Goal: Task Accomplishment & Management: Complete application form

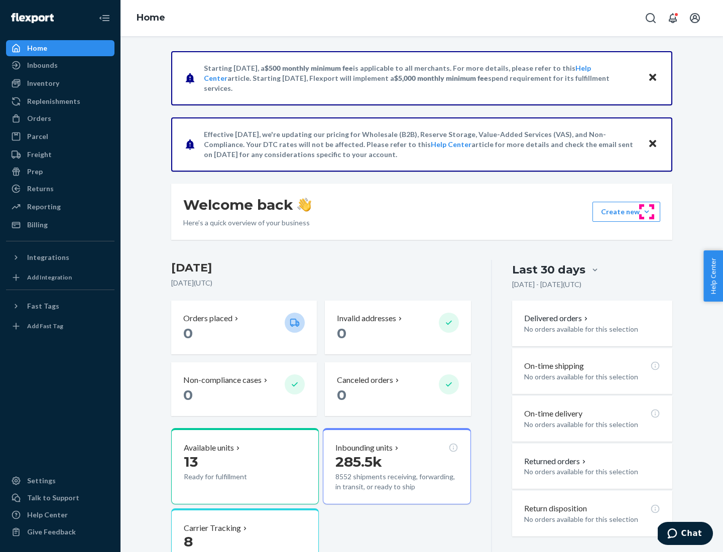
click at [647, 212] on button "Create new Create new inbound Create new order Create new product" at bounding box center [626, 212] width 68 height 20
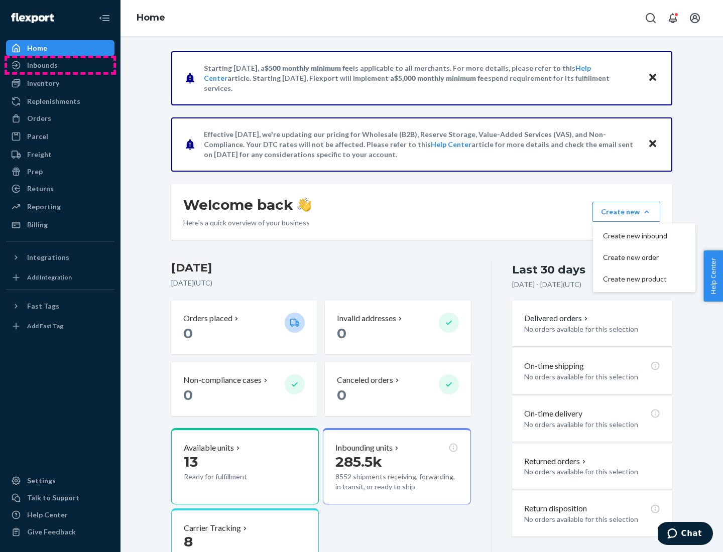
click at [60, 65] on div "Inbounds" at bounding box center [60, 65] width 106 height 14
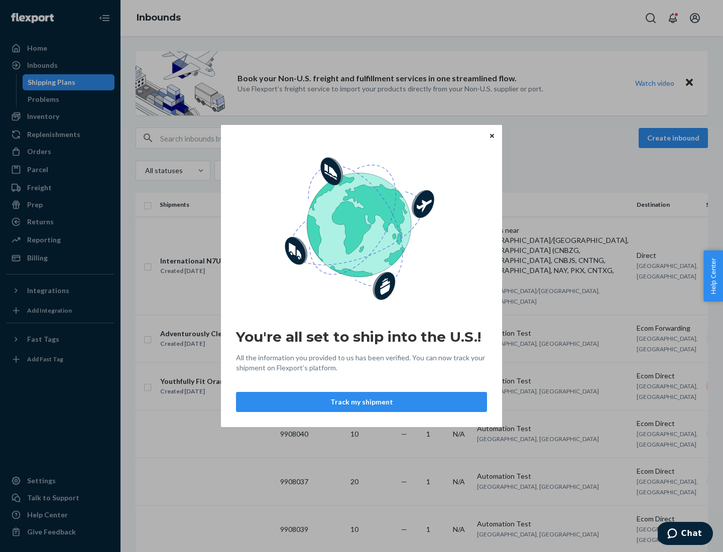
click at [492, 136] on icon "Close" at bounding box center [492, 136] width 4 height 4
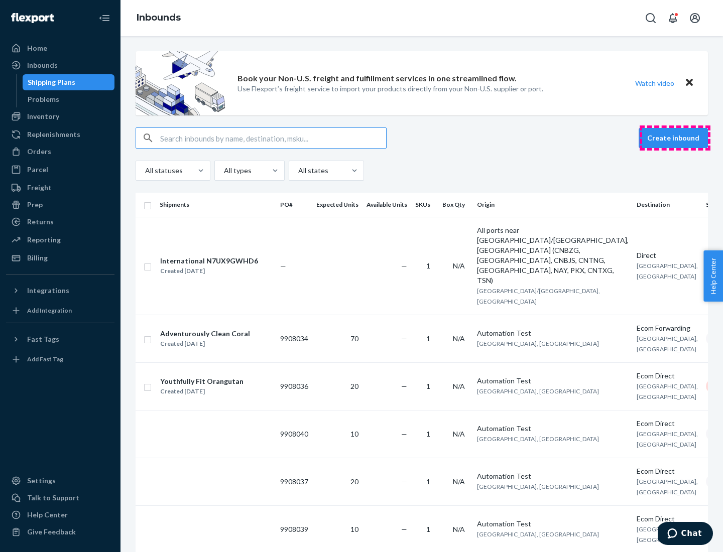
click at [675, 138] on button "Create inbound" at bounding box center [673, 138] width 69 height 20
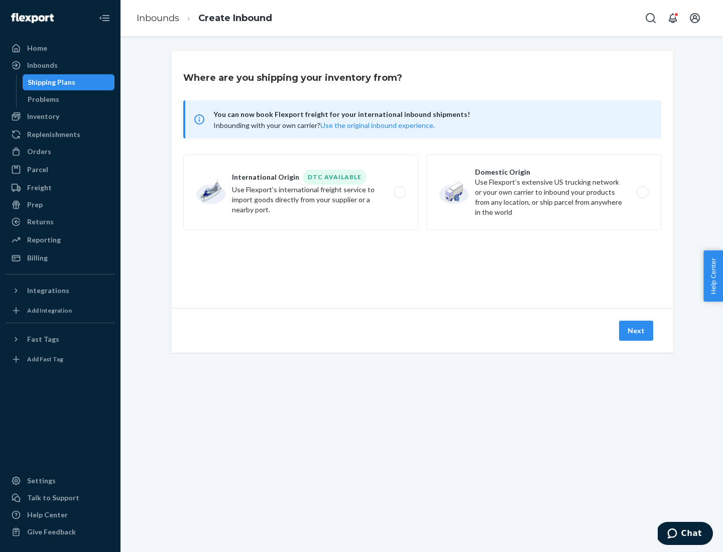
click at [544, 192] on label "Domestic Origin Use Flexport’s extensive US trucking network or your own carrie…" at bounding box center [543, 192] width 235 height 75
click at [642, 192] on input "Domestic Origin Use Flexport’s extensive US trucking network or your own carrie…" at bounding box center [645, 192] width 7 height 7
radio input "true"
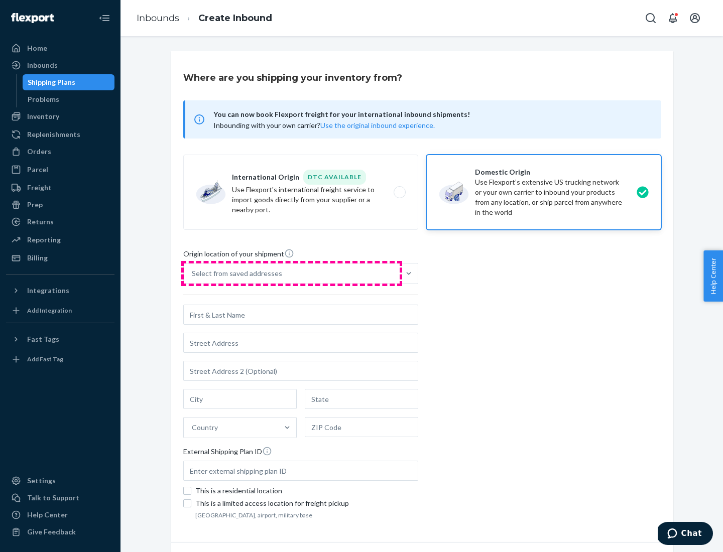
click at [292, 274] on div "Select from saved addresses" at bounding box center [292, 274] width 216 height 20
click at [193, 274] on input "Select from saved addresses" at bounding box center [192, 274] width 1 height 10
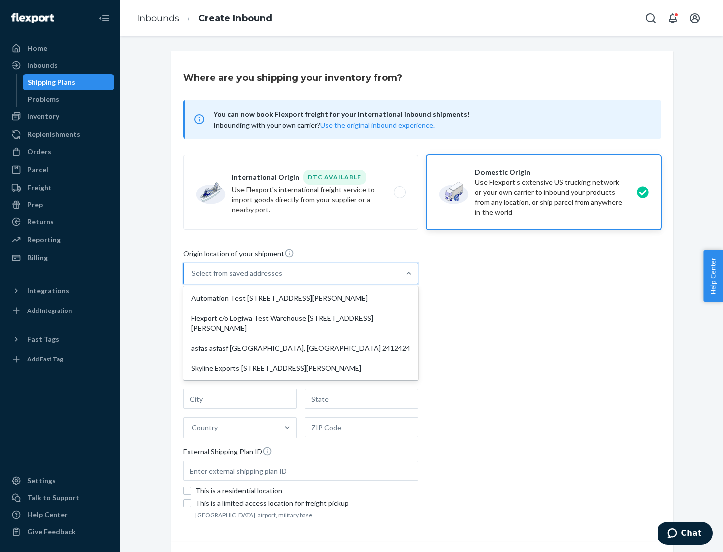
scroll to position [4, 0]
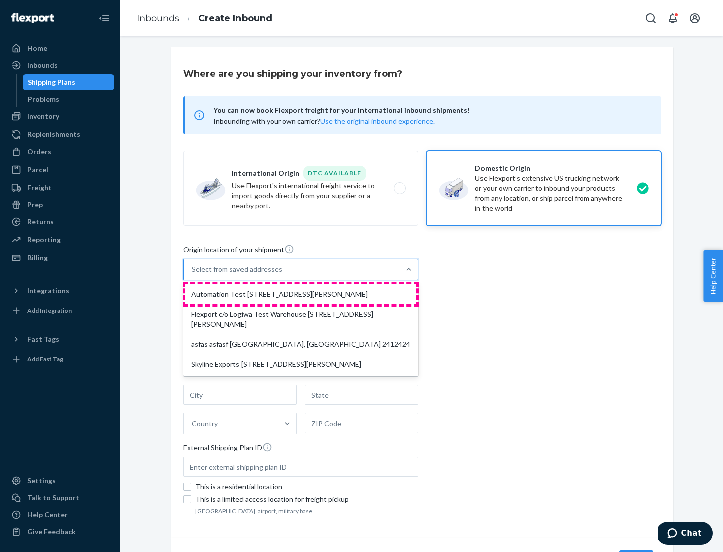
click at [301, 294] on div "Automation Test [STREET_ADDRESS][PERSON_NAME]" at bounding box center [300, 294] width 231 height 20
click at [193, 275] on input "option Automation Test [STREET_ADDRESS][PERSON_NAME] focused, 1 of 4. 4 results…" at bounding box center [192, 270] width 1 height 10
type input "Automation Test"
type input "9th Floor"
type input "[GEOGRAPHIC_DATA]"
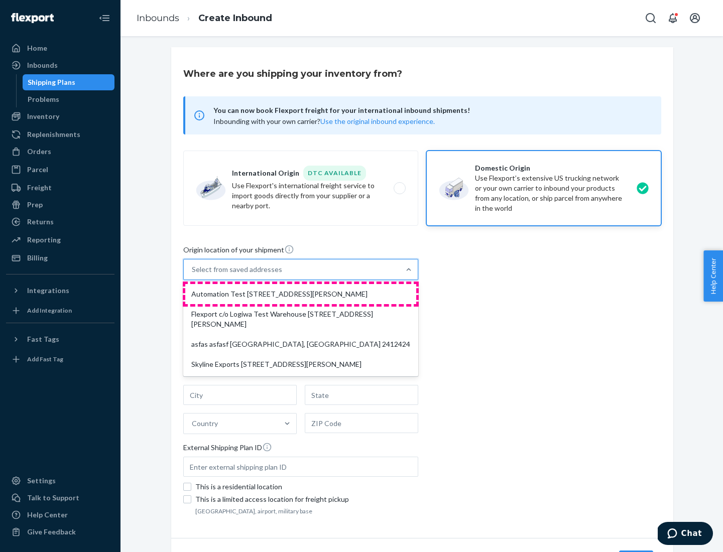
type input "CA"
type input "94104"
type input "[STREET_ADDRESS][PERSON_NAME]"
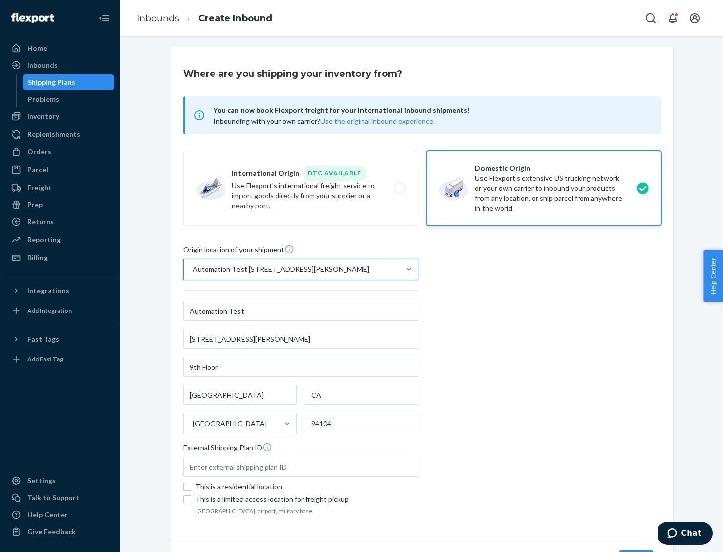
scroll to position [59, 0]
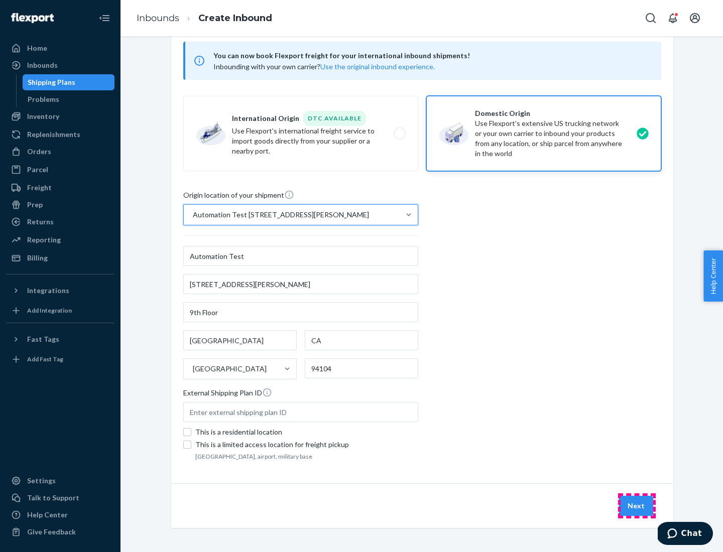
click at [637, 506] on button "Next" at bounding box center [636, 506] width 34 height 20
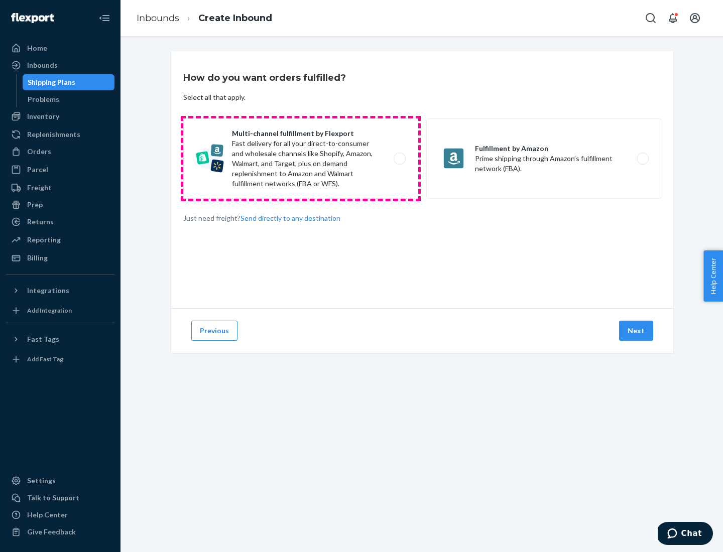
click at [301, 159] on label "Multi-channel fulfillment by Flexport Fast delivery for all your direct-to-cons…" at bounding box center [300, 158] width 235 height 80
click at [399, 159] on input "Multi-channel fulfillment by Flexport Fast delivery for all your direct-to-cons…" at bounding box center [402, 159] width 7 height 7
radio input "true"
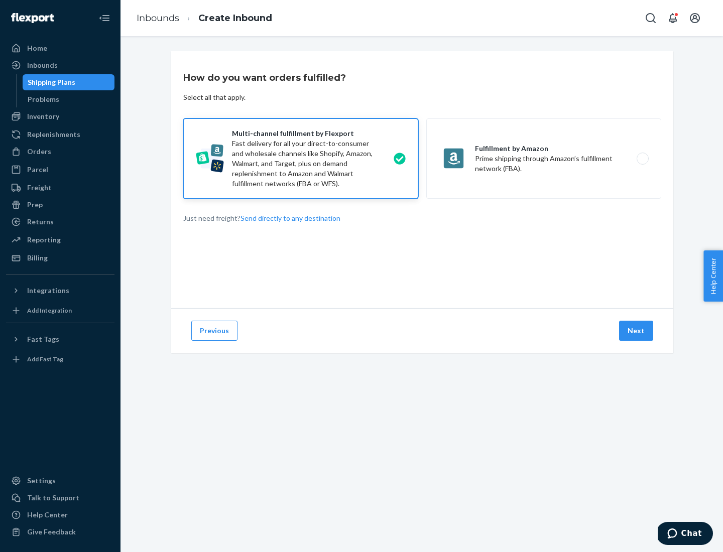
click at [637, 331] on button "Next" at bounding box center [636, 331] width 34 height 20
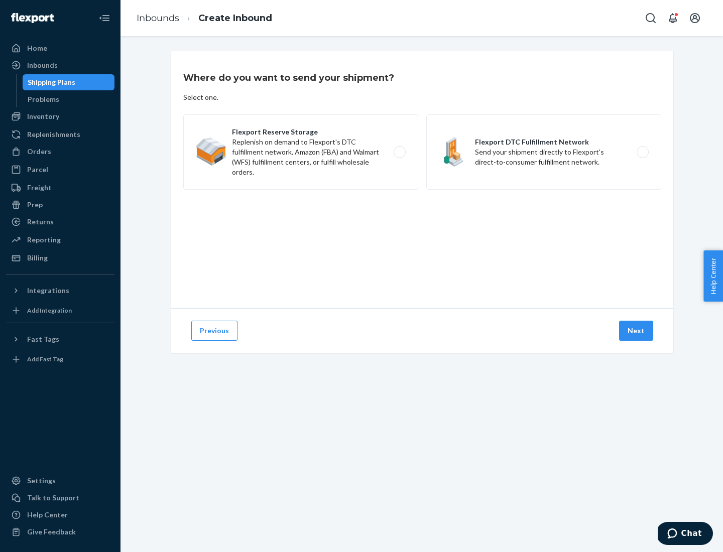
click at [301, 152] on label "Flexport Reserve Storage Replenish on demand to Flexport's DTC fulfillment netw…" at bounding box center [300, 151] width 235 height 75
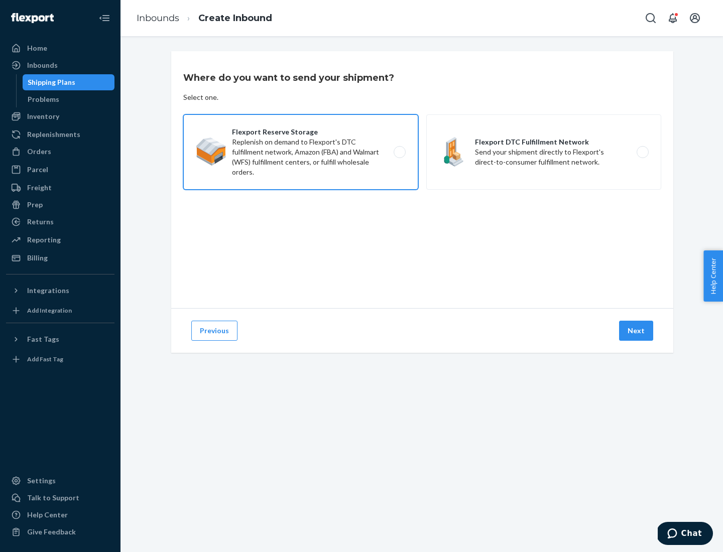
click at [399, 152] on input "Flexport Reserve Storage Replenish on demand to Flexport's DTC fulfillment netw…" at bounding box center [402, 152] width 7 height 7
radio input "true"
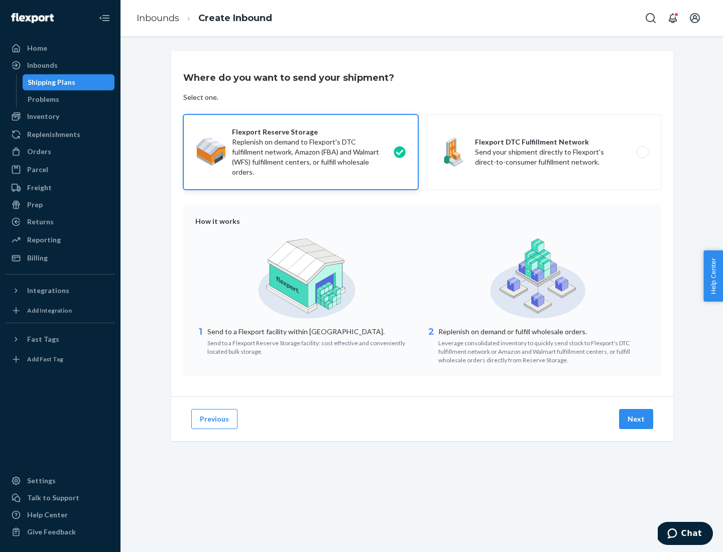
click at [637, 419] on button "Next" at bounding box center [636, 419] width 34 height 20
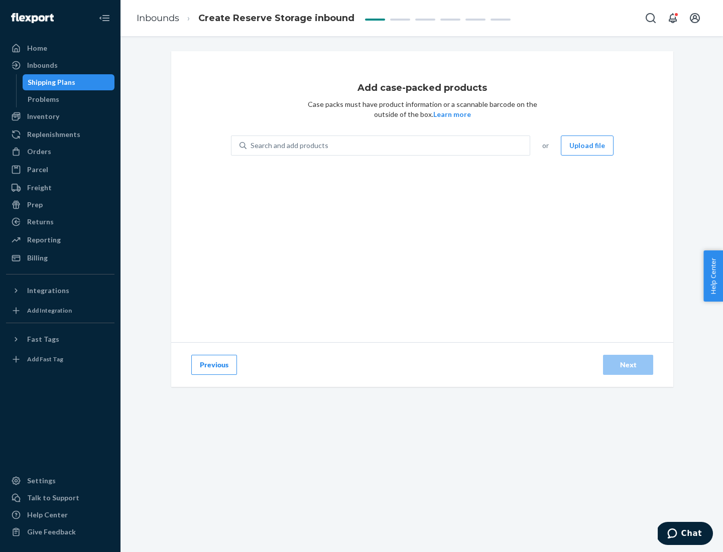
click at [389, 146] on div "Search and add products" at bounding box center [388, 146] width 283 height 18
click at [252, 146] on input "Search and add products" at bounding box center [251, 146] width 1 height 10
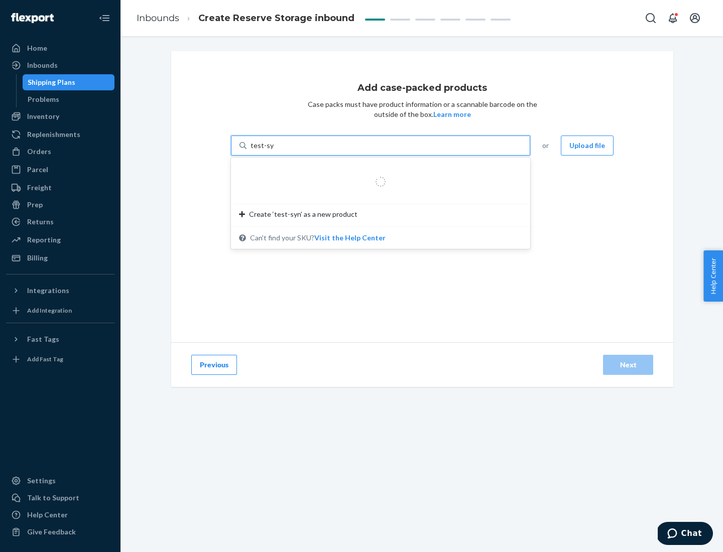
type input "test-syn"
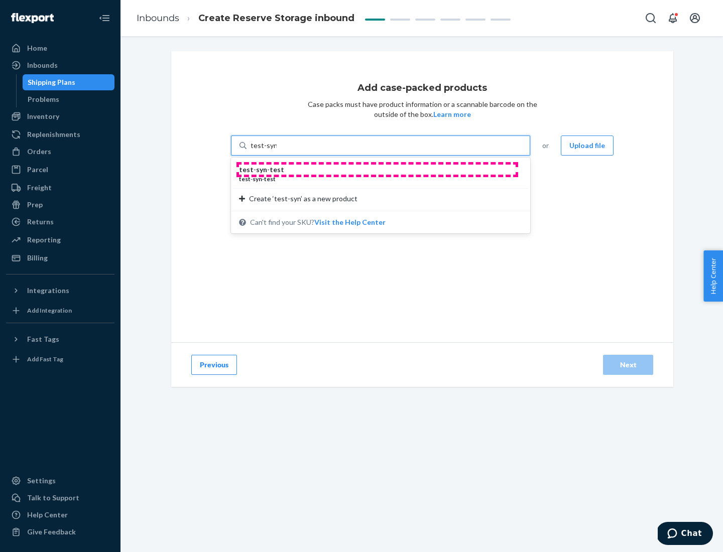
click at [377, 170] on div "test - syn - test" at bounding box center [376, 170] width 275 height 10
click at [277, 151] on input "test-syn" at bounding box center [264, 146] width 26 height 10
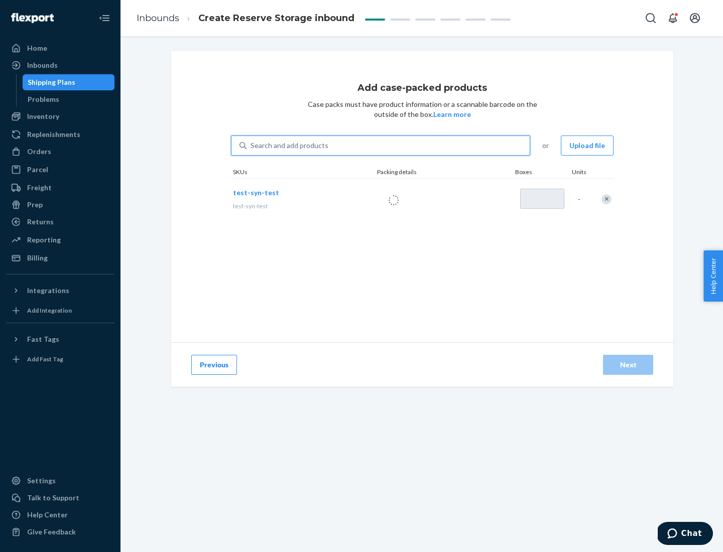
type input "1"
click at [628, 365] on div "Next" at bounding box center [628, 365] width 33 height 10
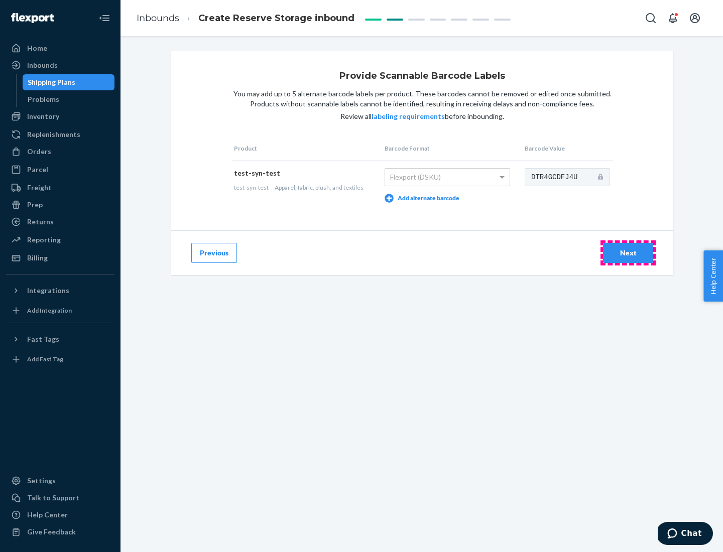
click at [628, 253] on div "Next" at bounding box center [628, 253] width 33 height 10
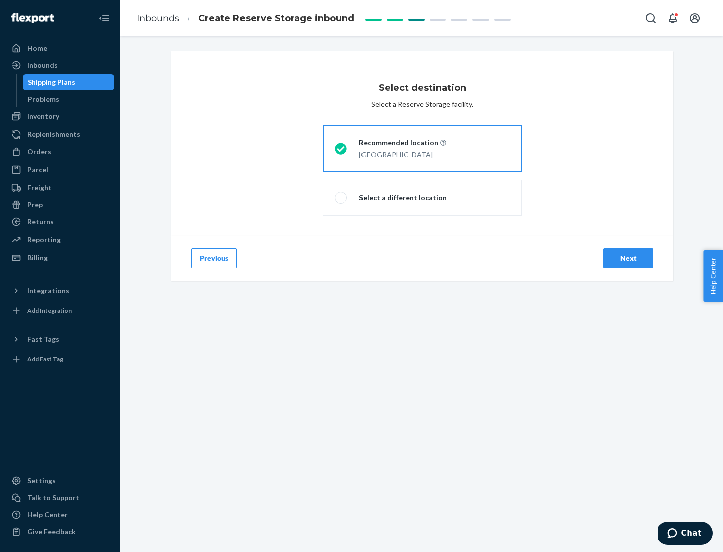
click at [628, 259] on div "Next" at bounding box center [628, 259] width 33 height 10
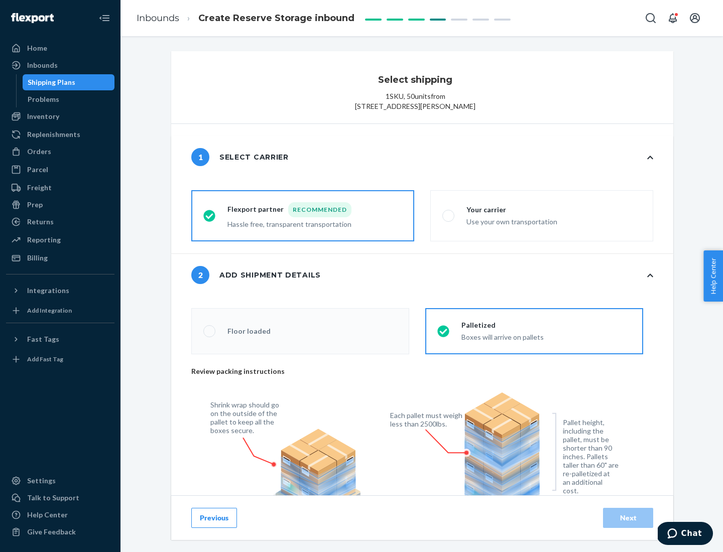
radio input "false"
type input "1"
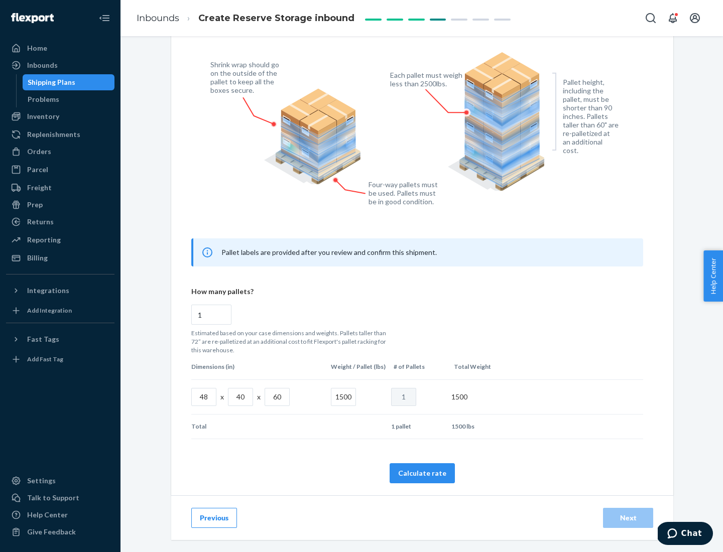
click at [422, 473] on button "Calculate rate" at bounding box center [422, 473] width 65 height 20
radio input "false"
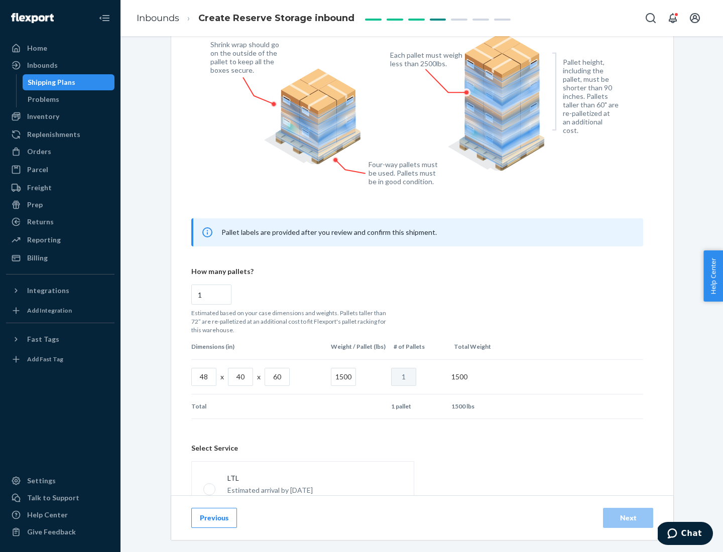
scroll to position [444, 0]
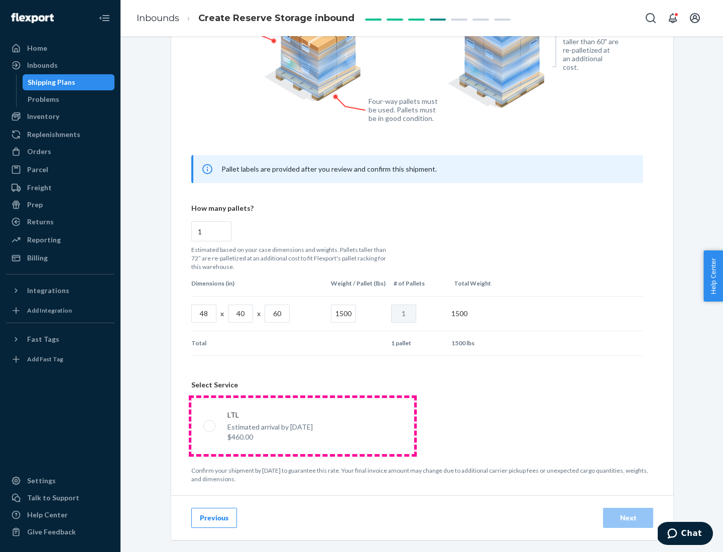
click at [302, 426] on p "Estimated arrival by [DATE]" at bounding box center [269, 427] width 85 height 10
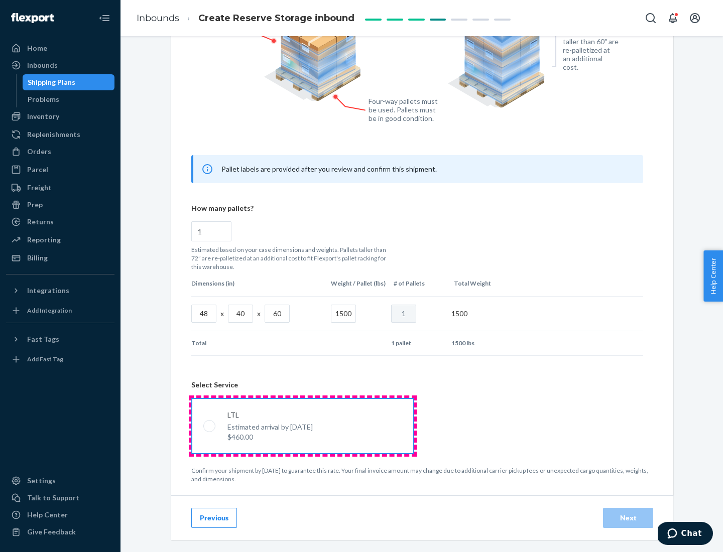
click at [210, 426] on input "LTL Estimated arrival by [DATE] $460.00" at bounding box center [206, 426] width 7 height 7
radio input "true"
radio input "false"
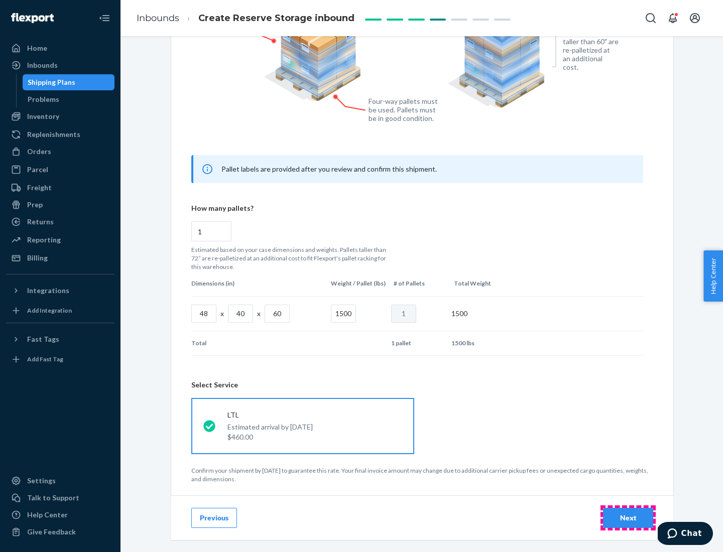
click at [628, 518] on div "Next" at bounding box center [628, 518] width 33 height 10
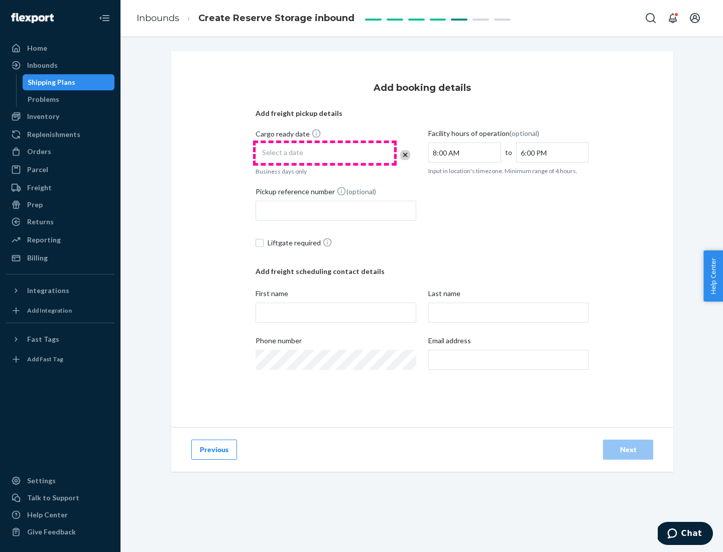
click at [325, 153] on div "Select a date" at bounding box center [325, 153] width 139 height 20
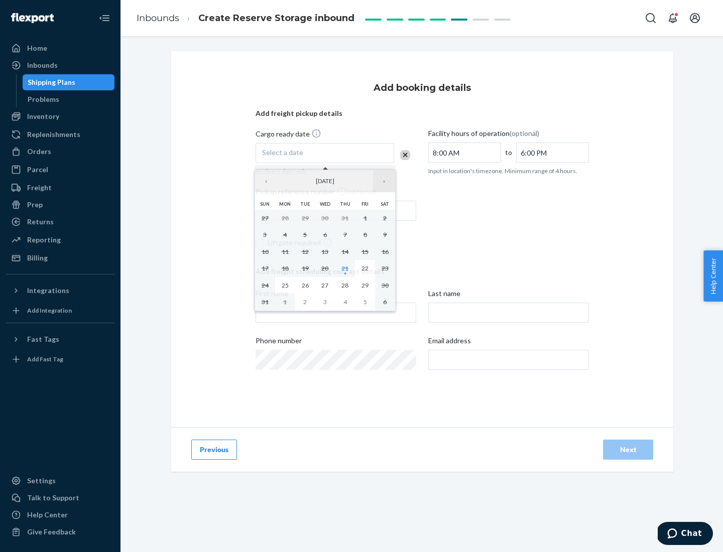
click at [384, 181] on button "›" at bounding box center [384, 181] width 22 height 22
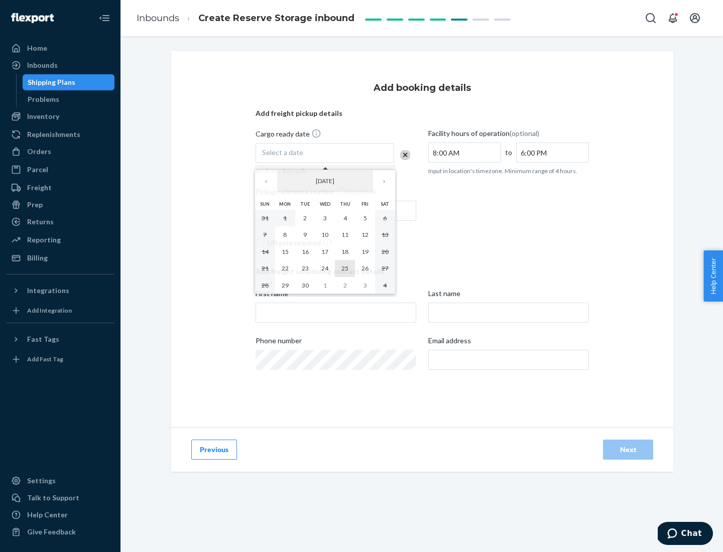
click at [345, 268] on abbr "25" at bounding box center [344, 269] width 7 height 8
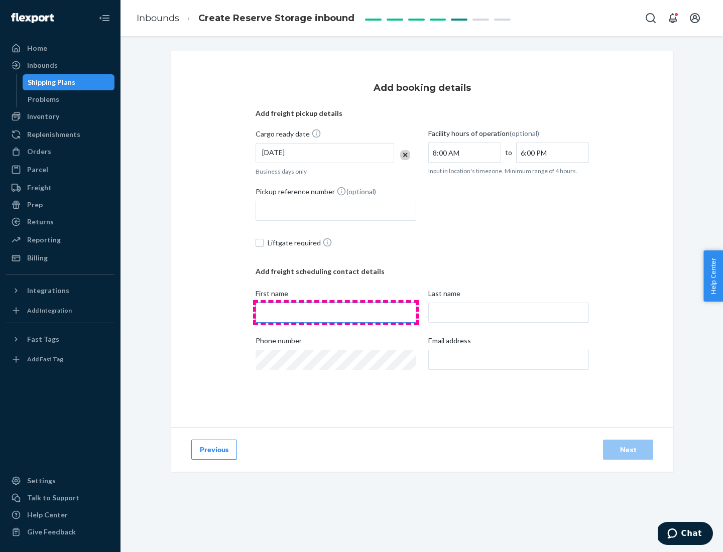
click at [336, 313] on input "First name" at bounding box center [336, 313] width 161 height 20
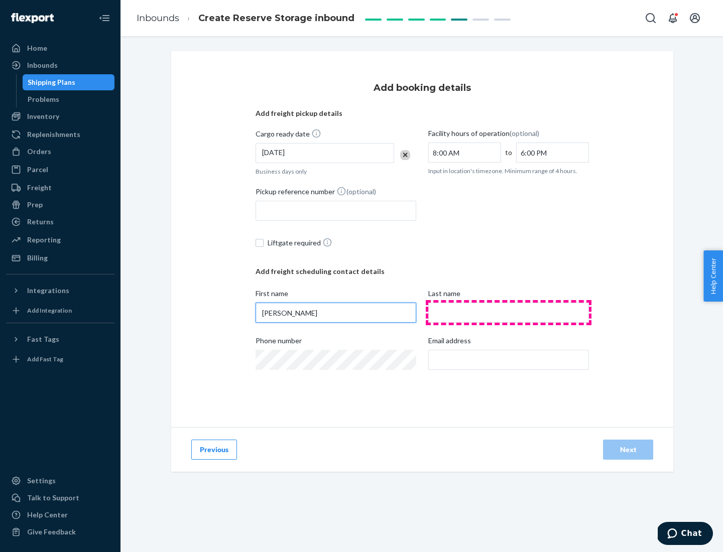
type input "[PERSON_NAME]"
click at [509, 313] on input "Last name" at bounding box center [508, 313] width 161 height 20
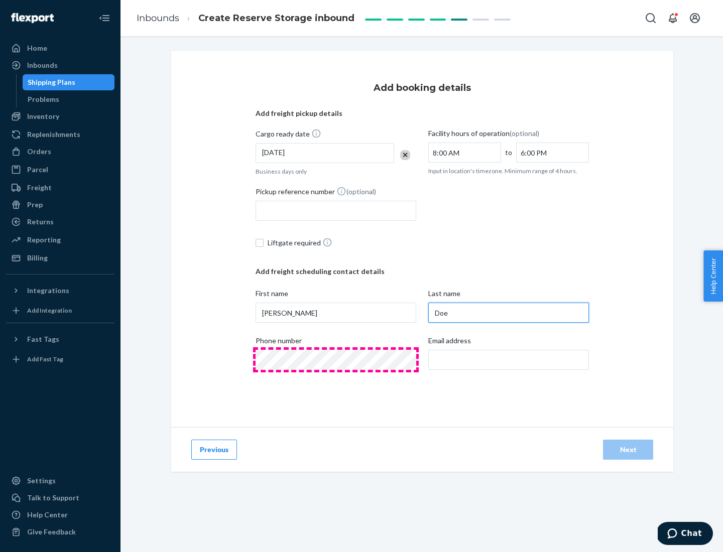
type input "Doe"
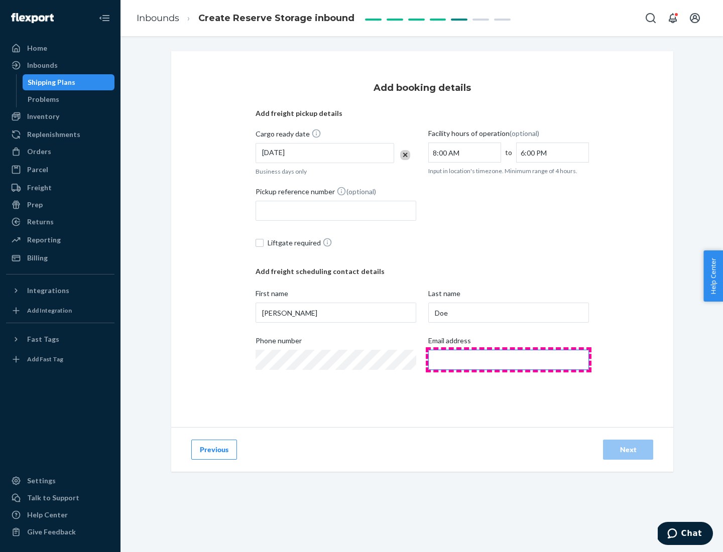
click at [509, 360] on input "Email address" at bounding box center [508, 360] width 161 height 20
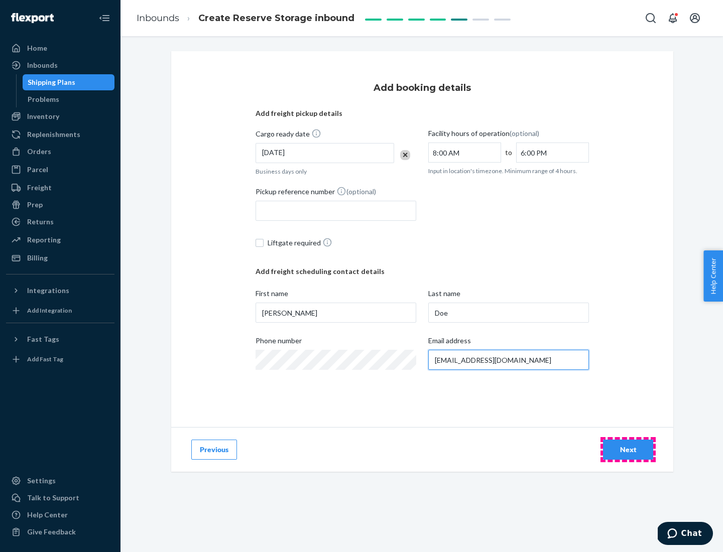
type input "[EMAIL_ADDRESS][DOMAIN_NAME]"
click at [628, 450] on div "Next" at bounding box center [628, 450] width 33 height 10
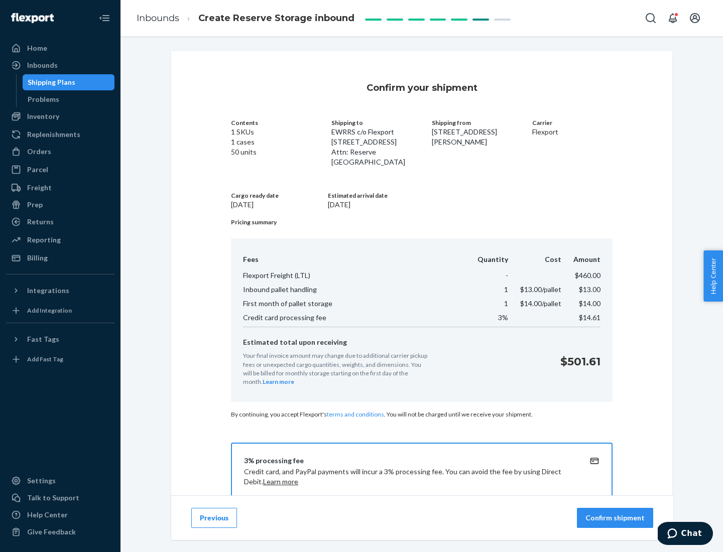
scroll to position [145, 0]
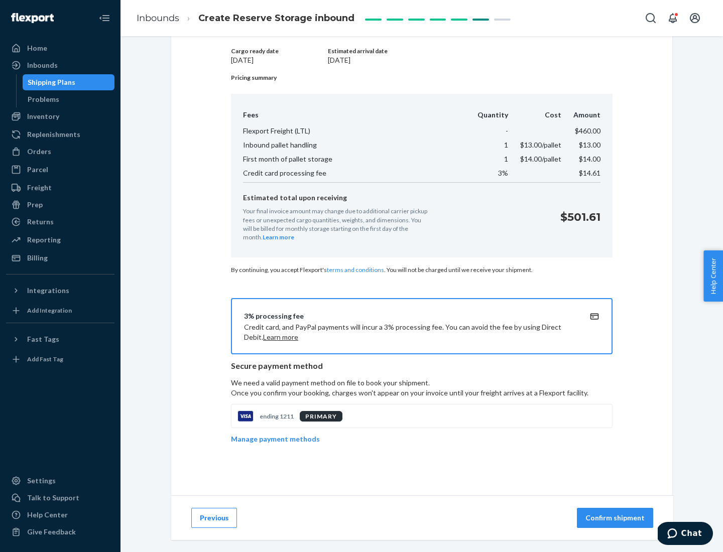
click at [616, 518] on p "Confirm shipment" at bounding box center [614, 518] width 59 height 10
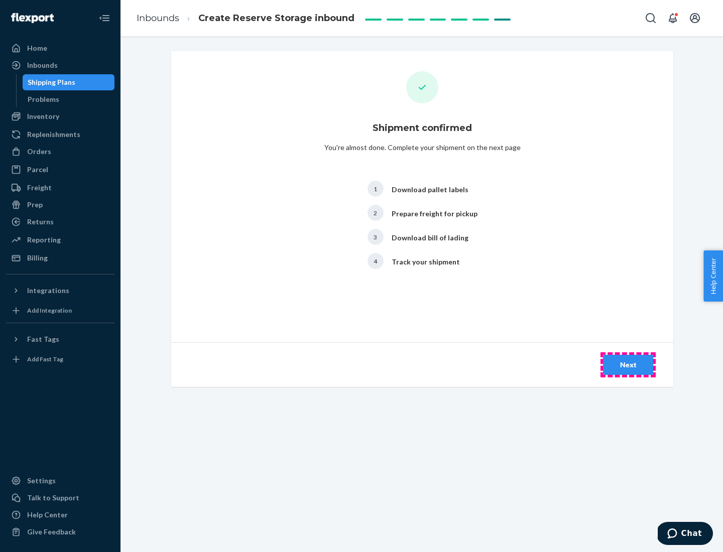
click at [628, 365] on div "Next" at bounding box center [628, 365] width 33 height 10
